Goal: Information Seeking & Learning: Learn about a topic

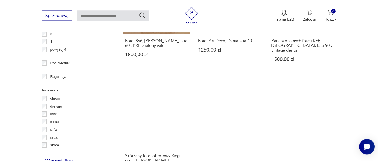
scroll to position [828, 0]
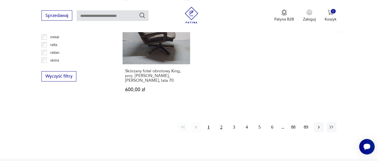
click at [222, 122] on button "2" at bounding box center [222, 127] width 10 height 10
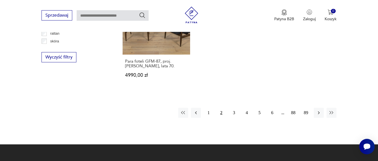
scroll to position [856, 0]
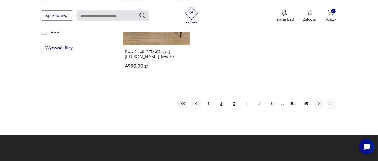
click at [233, 100] on button "3" at bounding box center [234, 104] width 10 height 10
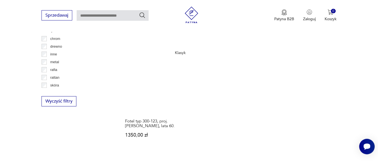
scroll to position [819, 0]
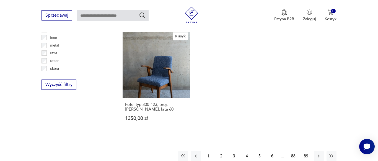
click at [246, 151] on button "4" at bounding box center [247, 156] width 10 height 10
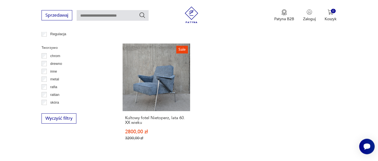
scroll to position [797, 0]
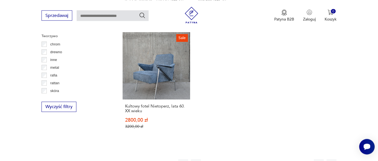
click at [259, 159] on button "5" at bounding box center [260, 164] width 10 height 10
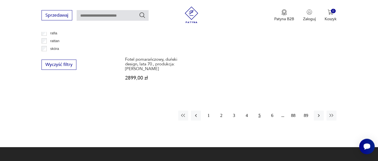
scroll to position [854, 0]
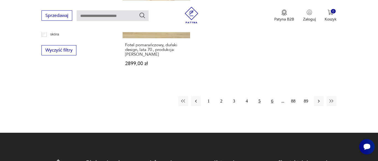
click at [274, 96] on button "6" at bounding box center [273, 101] width 10 height 10
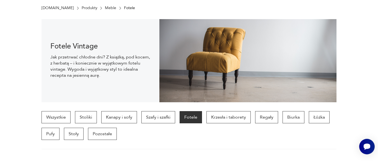
scroll to position [34, 0]
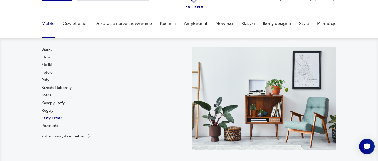
click at [57, 119] on link "Szafy i szafki" at bounding box center [53, 119] width 22 height 6
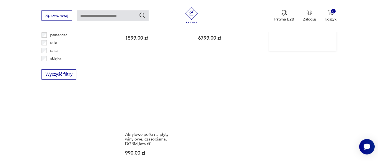
scroll to position [854, 0]
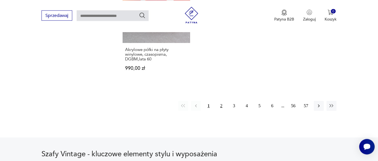
click at [223, 101] on button "2" at bounding box center [222, 106] width 10 height 10
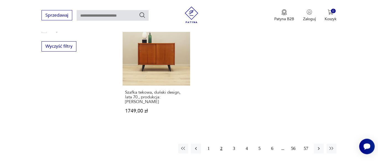
scroll to position [797, 0]
click at [234, 143] on button "3" at bounding box center [234, 148] width 10 height 10
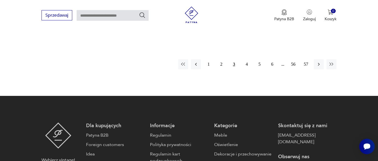
scroll to position [910, 0]
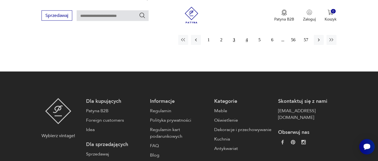
click at [244, 35] on button "4" at bounding box center [247, 40] width 10 height 10
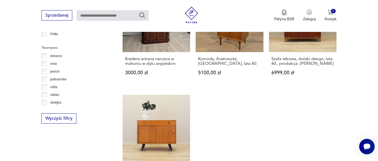
scroll to position [741, 0]
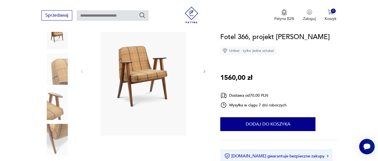
click at [204, 70] on icon "button" at bounding box center [204, 71] width 5 height 5
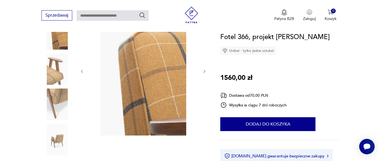
click at [204, 70] on icon "button" at bounding box center [204, 71] width 5 height 5
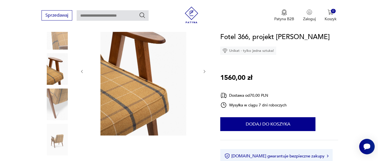
click at [204, 70] on icon "button" at bounding box center [204, 71] width 5 height 5
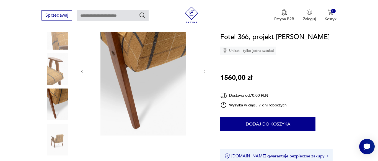
click at [204, 70] on icon "button" at bounding box center [204, 71] width 5 height 5
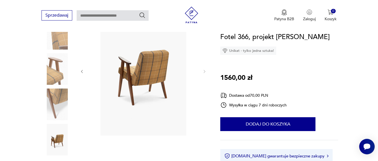
click at [81, 72] on icon "button" at bounding box center [82, 71] width 5 height 5
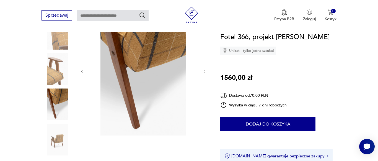
click at [82, 72] on icon "button" at bounding box center [82, 71] width 5 height 5
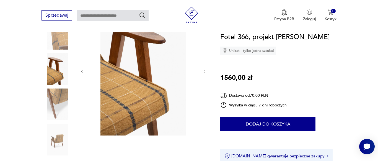
click at [82, 72] on icon "button" at bounding box center [82, 71] width 5 height 5
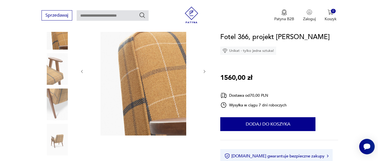
click at [82, 72] on icon "button" at bounding box center [82, 71] width 5 height 5
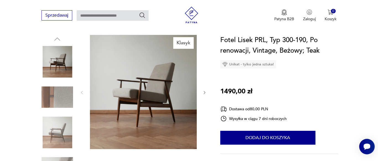
click at [202, 93] on div at bounding box center [143, 92] width 127 height 115
click at [205, 93] on icon "button" at bounding box center [204, 92] width 5 height 5
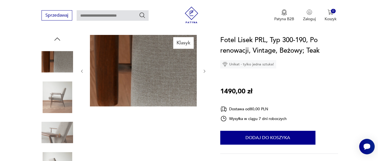
click at [205, 93] on div at bounding box center [143, 71] width 127 height 73
